Goal: Check status: Check status

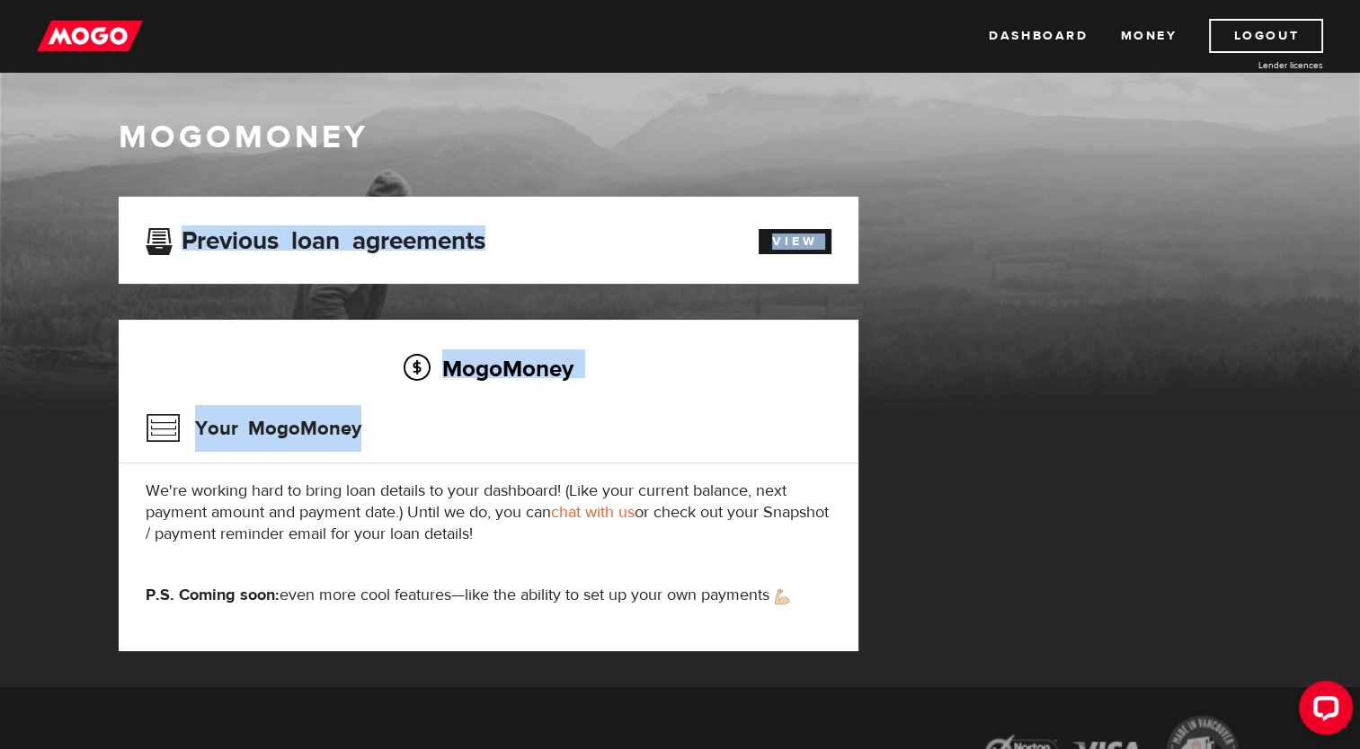
drag, startPoint x: 0, startPoint y: 0, endPoint x: 316, endPoint y: 564, distance: 647.0
click at [316, 564] on div "MogoMoney Your MogoMoney application Expired Your MogoMoney credit decision has…" at bounding box center [488, 442] width 767 height 491
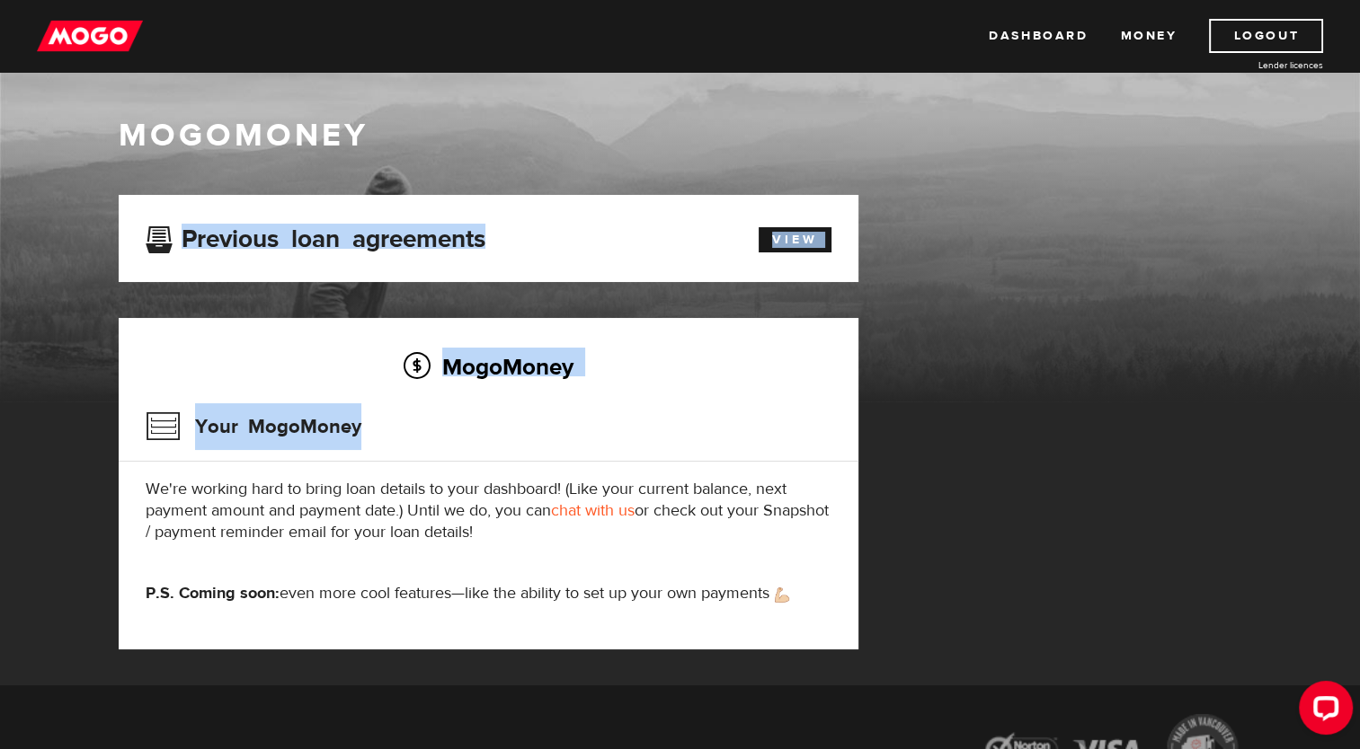
click at [810, 381] on h2 "MogoMoney" at bounding box center [489, 367] width 686 height 38
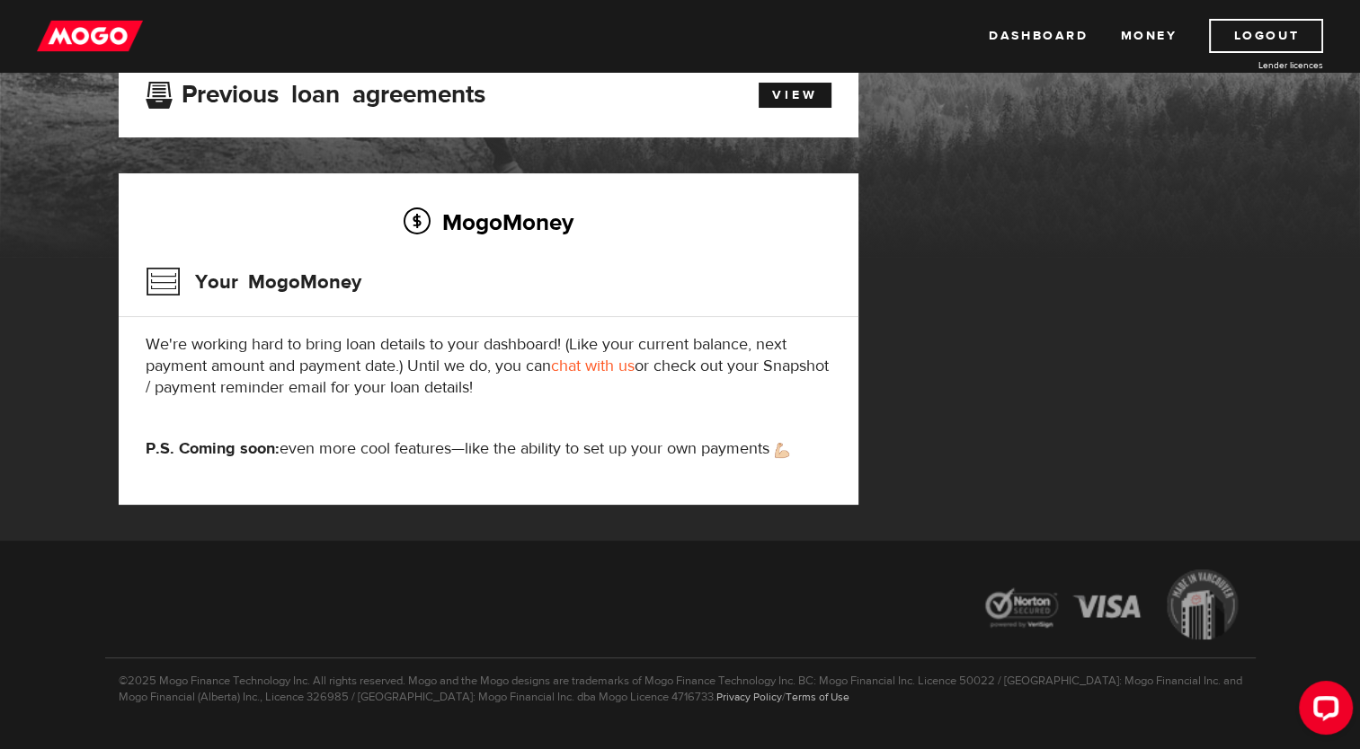
scroll to position [0, 0]
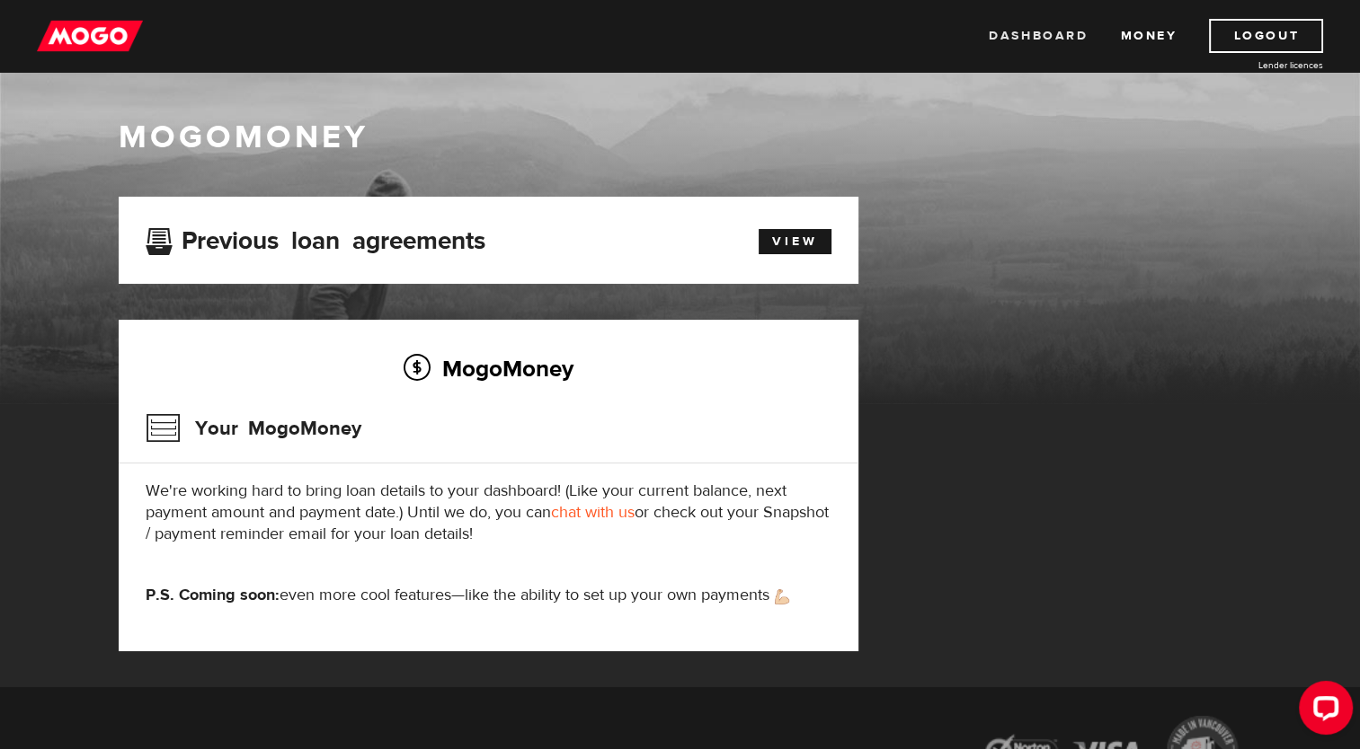
click at [1028, 43] on link "Dashboard" at bounding box center [1038, 36] width 99 height 34
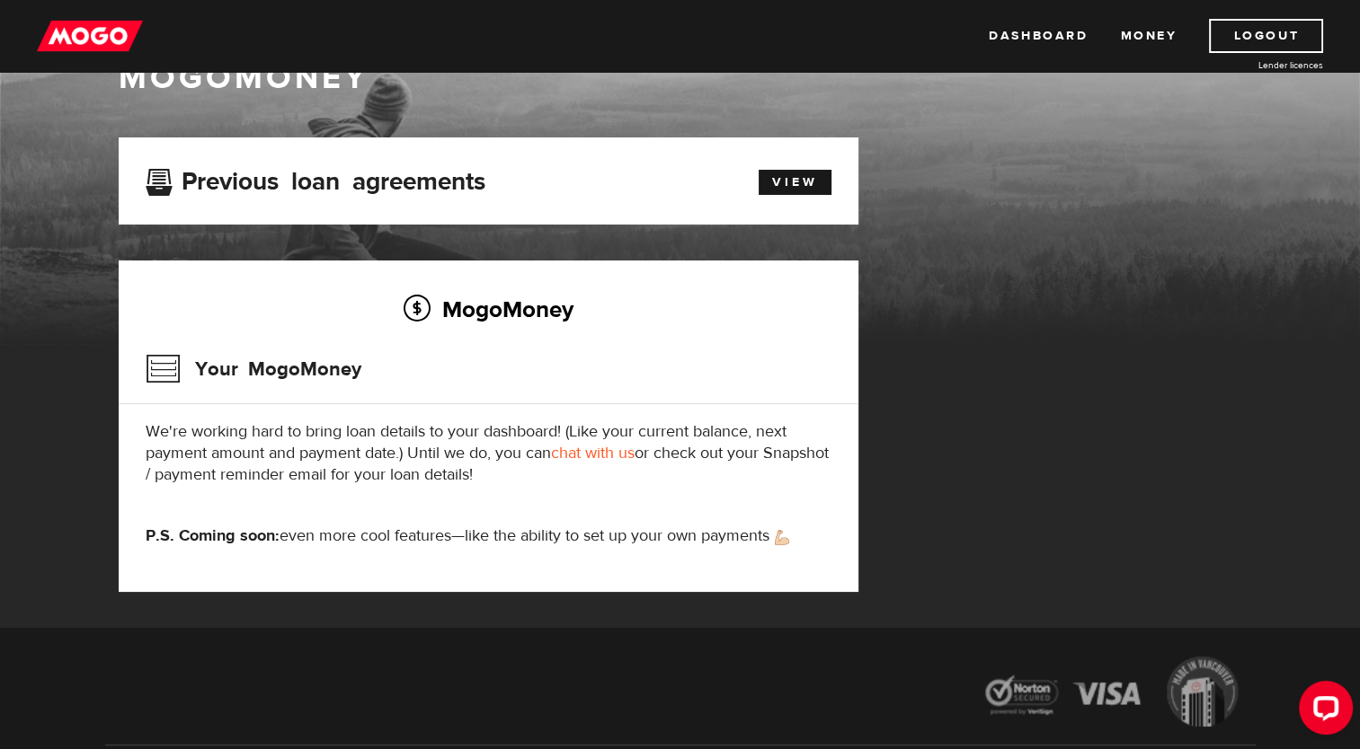
scroll to position [60, 0]
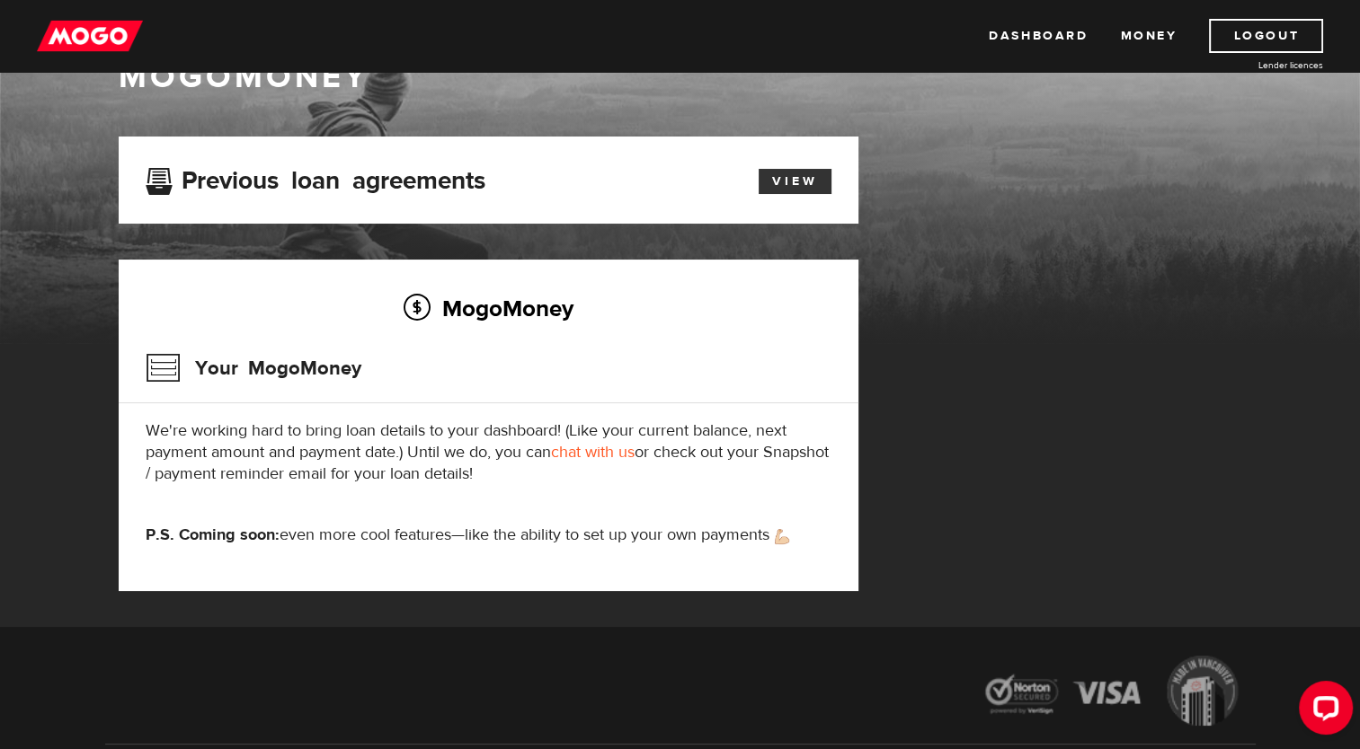
click at [780, 178] on link "View" at bounding box center [794, 181] width 73 height 25
